Goal: Task Accomplishment & Management: Use online tool/utility

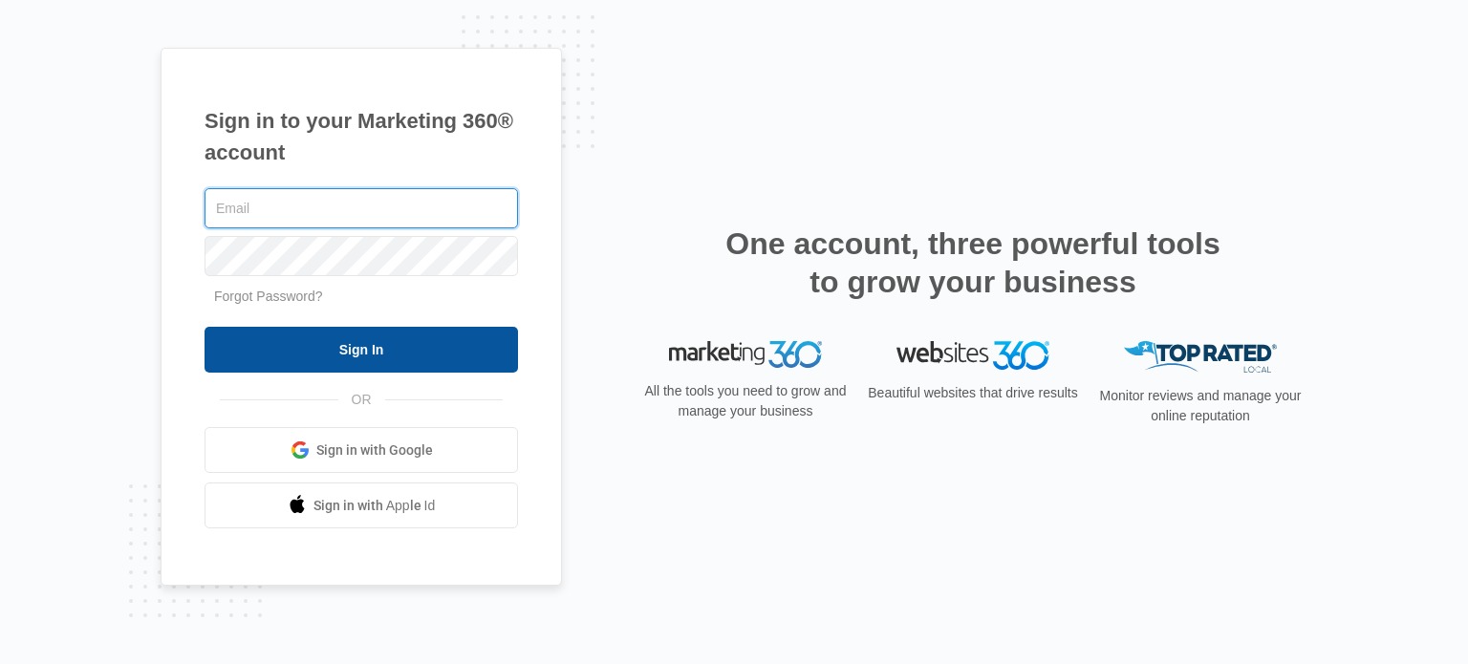
type input "[EMAIL_ADDRESS][DOMAIN_NAME]"
click at [372, 336] on input "Sign In" at bounding box center [362, 350] width 314 height 46
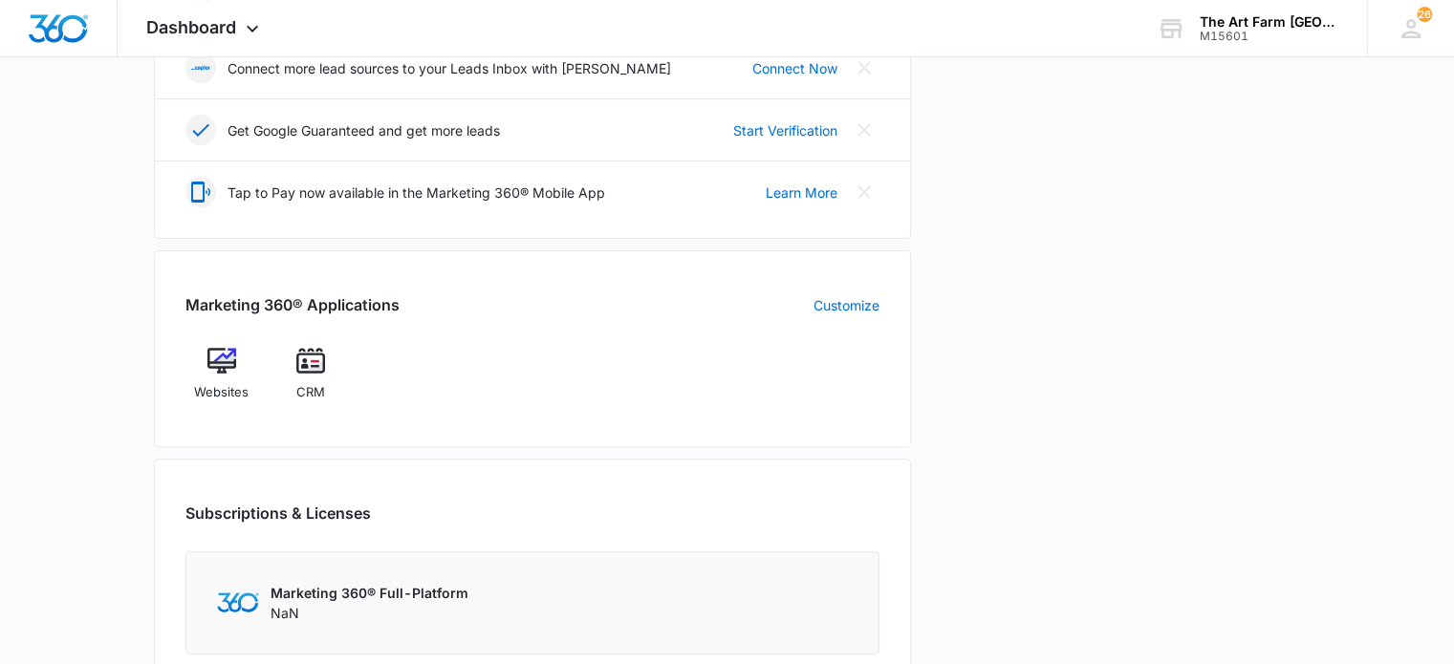
scroll to position [562, 0]
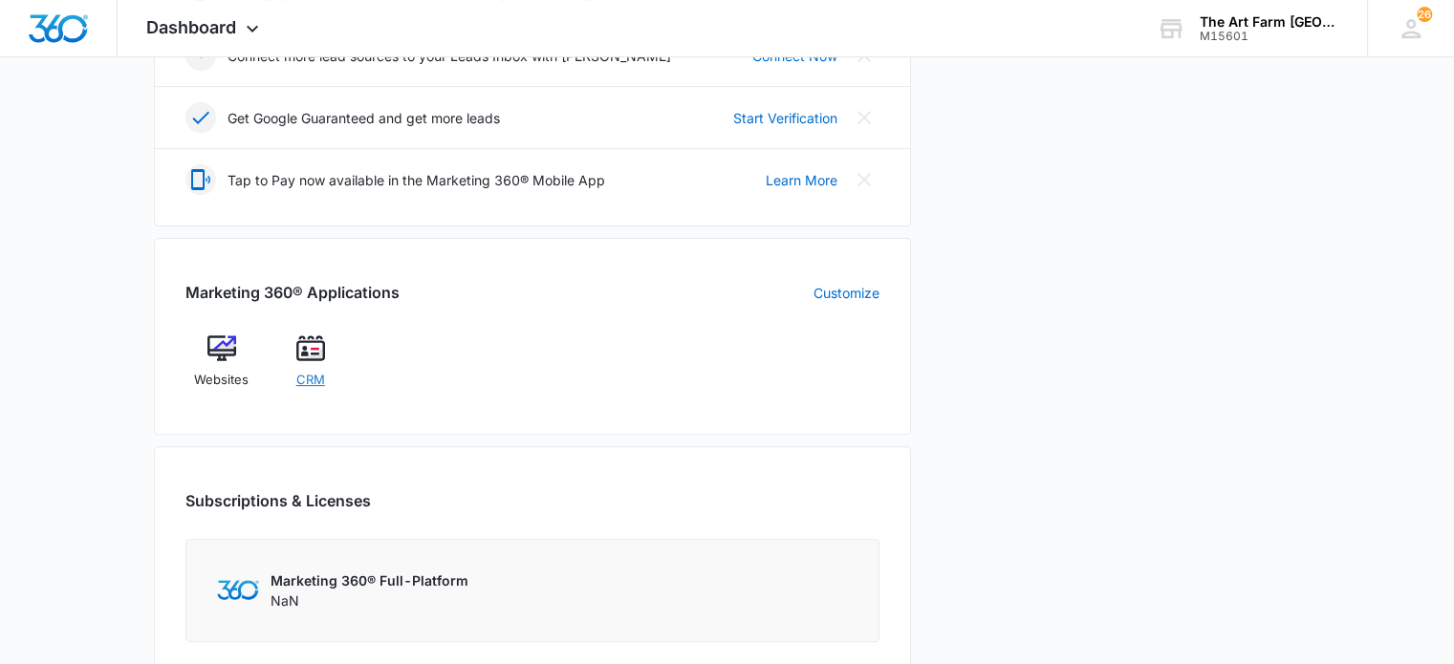
click at [321, 375] on span "CRM" at bounding box center [310, 380] width 29 height 19
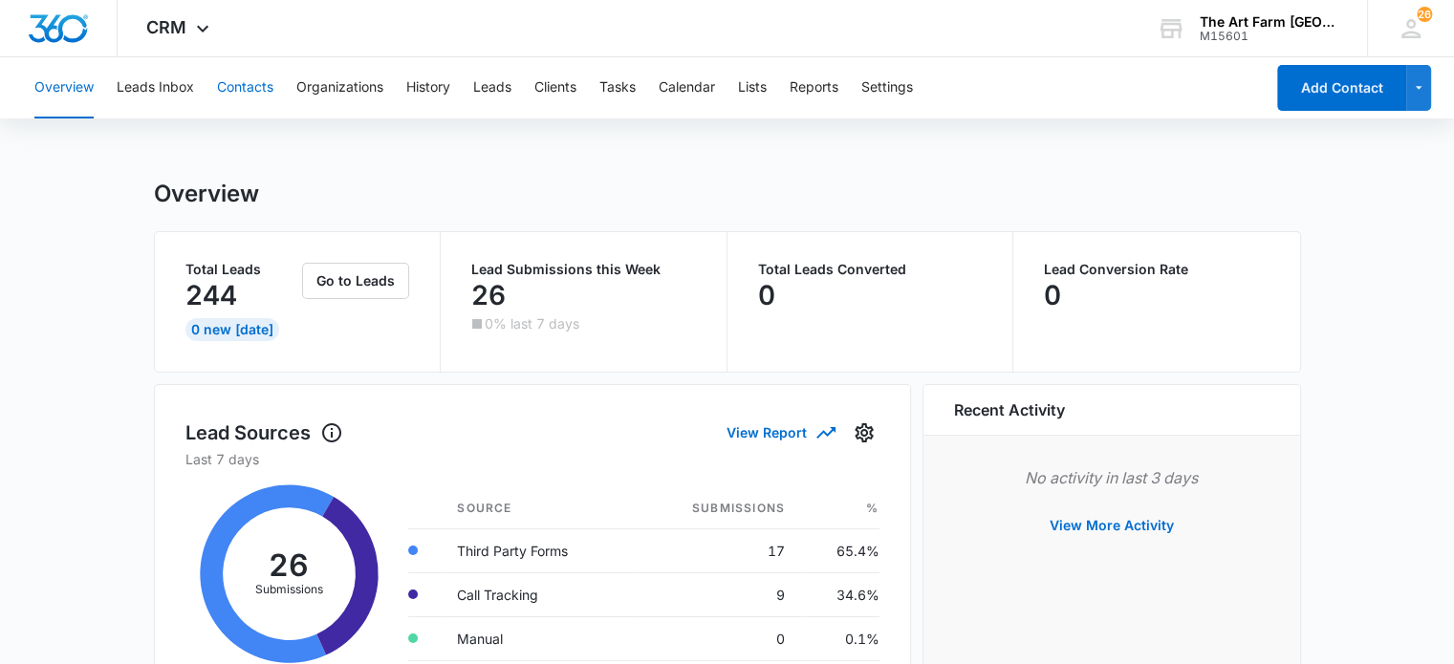
click at [232, 95] on button "Contacts" at bounding box center [245, 87] width 56 height 61
